Goal: Information Seeking & Learning: Find specific fact

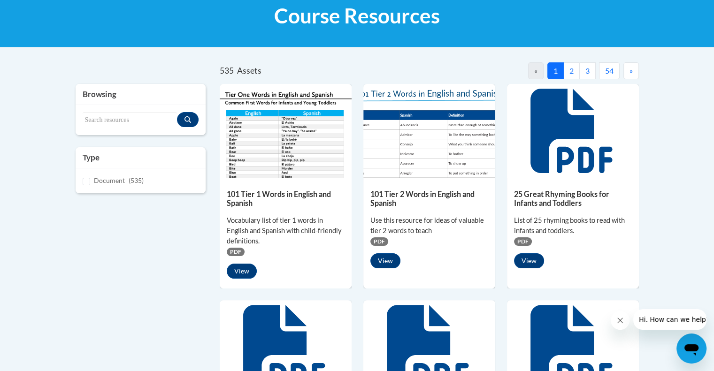
scroll to position [126, 0]
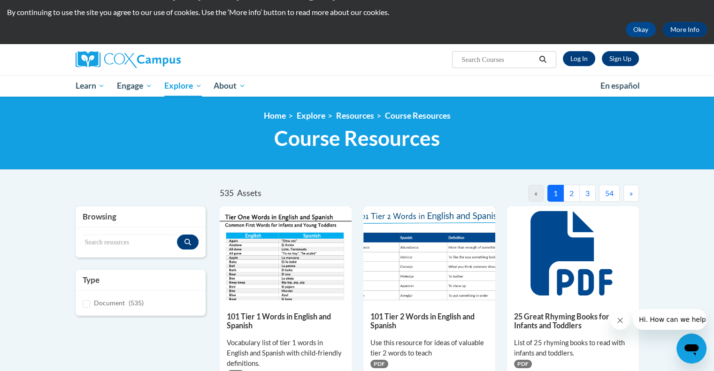
scroll to position [24, 0]
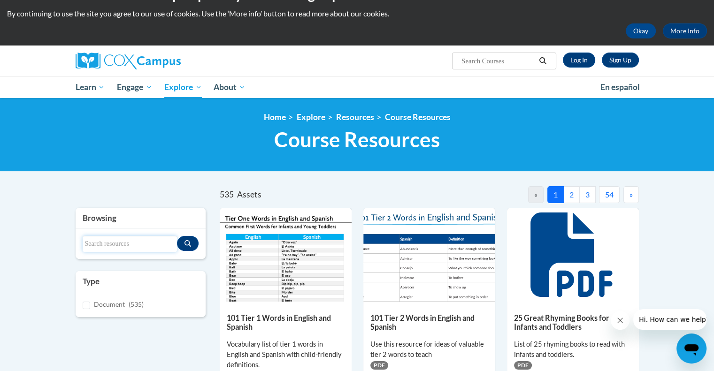
click at [146, 244] on input "Search resources" at bounding box center [130, 244] width 95 height 16
type input "oral language chart"
click at [192, 246] on button "Search resources" at bounding box center [188, 243] width 22 height 15
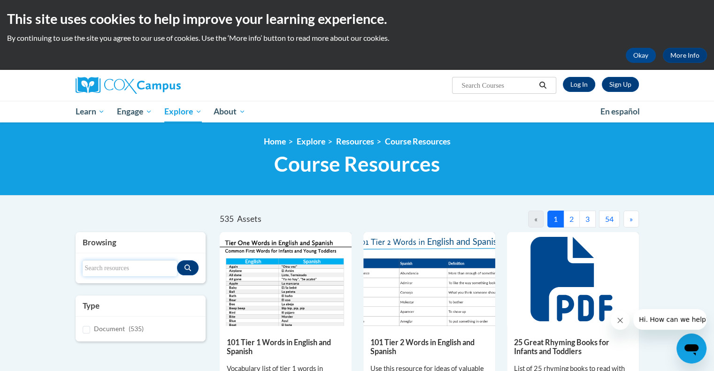
click at [145, 263] on input "Search resources" at bounding box center [130, 269] width 95 height 16
type input "components of language chart"
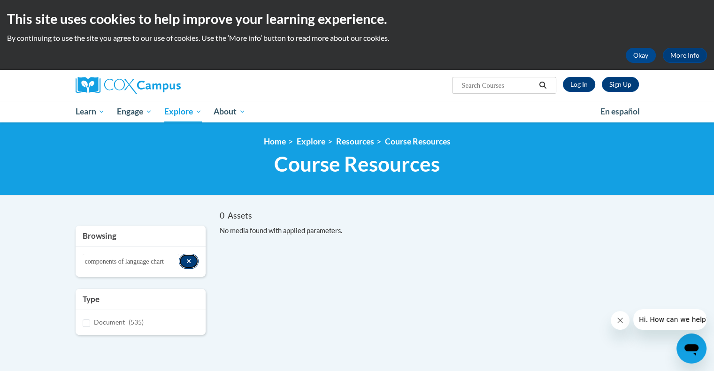
click at [191, 263] on button "Search resources" at bounding box center [189, 261] width 20 height 15
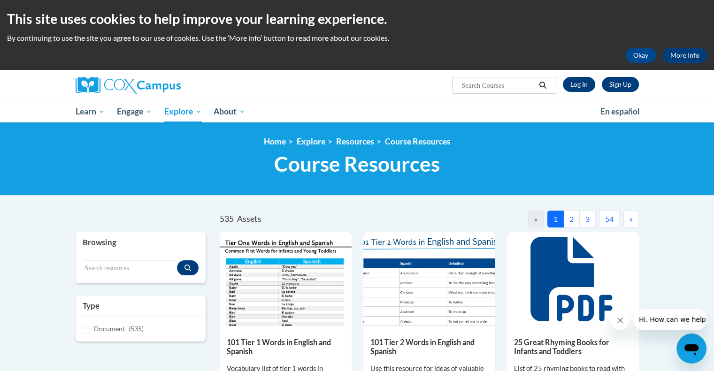
click at [468, 92] on span "Search Search..." at bounding box center [504, 85] width 104 height 17
click at [471, 86] on input "Search..." at bounding box center [498, 85] width 75 height 11
type input "components of language"
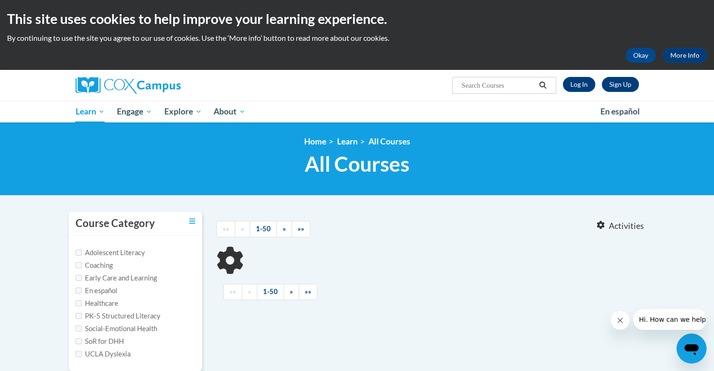
type input "components of language"
